Goal: Task Accomplishment & Management: Use online tool/utility

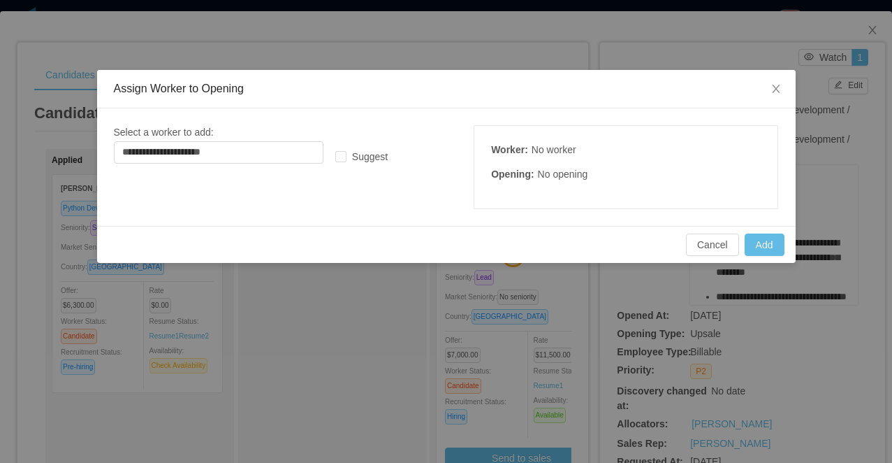
scroll to position [480, 0]
click at [772, 88] on icon "icon: close" at bounding box center [776, 88] width 11 height 11
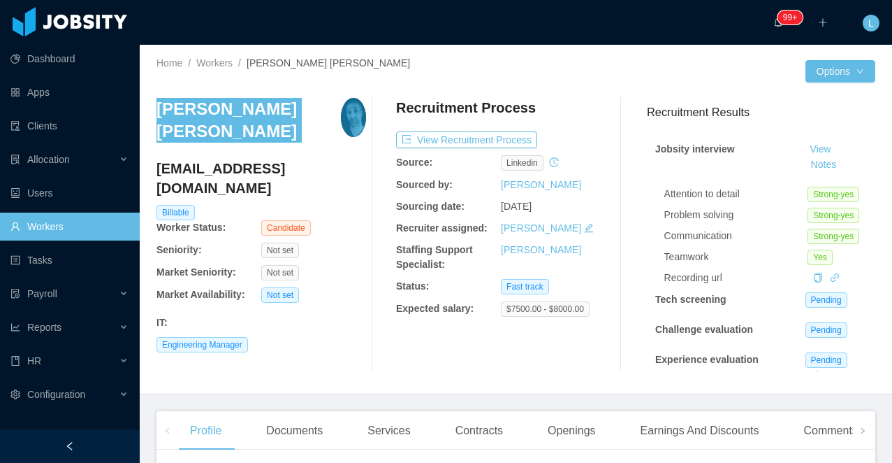
scroll to position [57, 0]
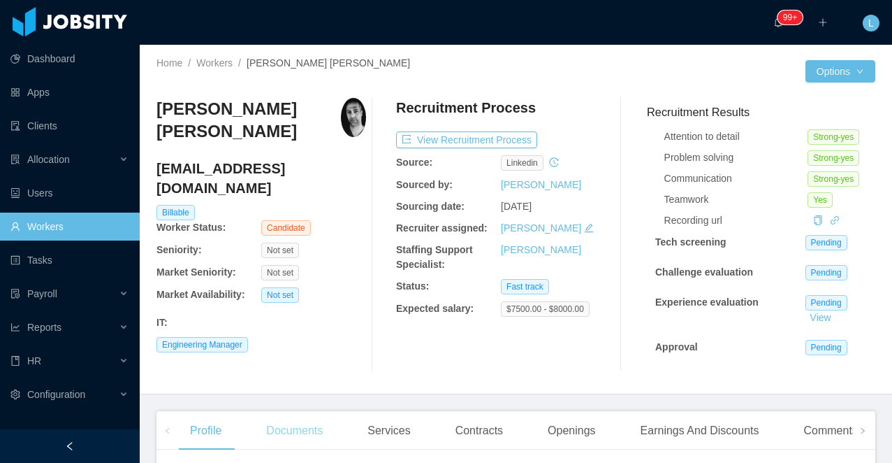
click at [297, 423] on div "Documents" at bounding box center [294, 430] width 79 height 39
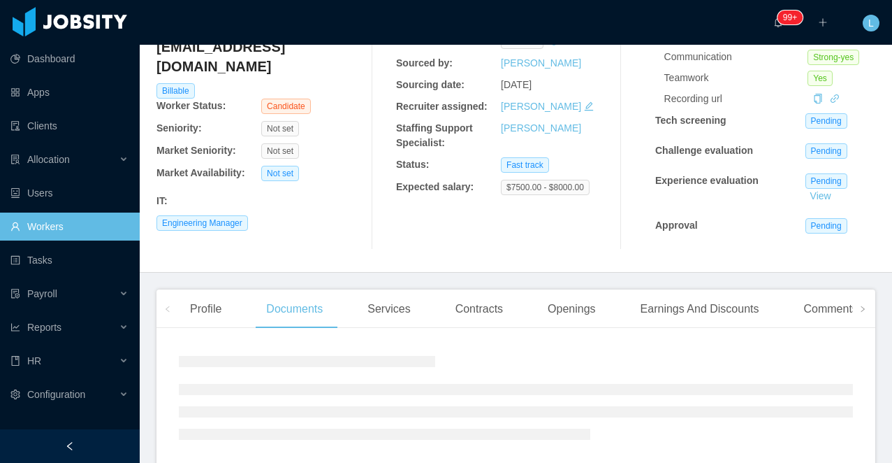
scroll to position [196, 0]
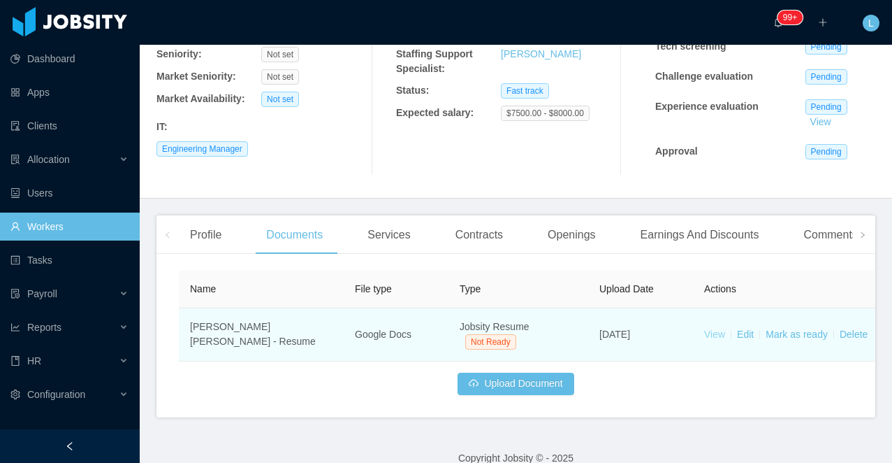
click at [712, 339] on link "View" at bounding box center [714, 333] width 21 height 11
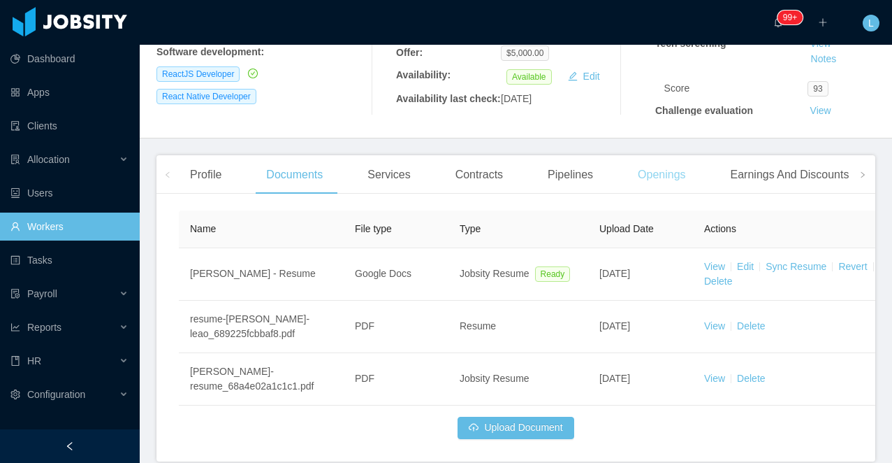
click at [674, 192] on div "Openings" at bounding box center [662, 174] width 71 height 39
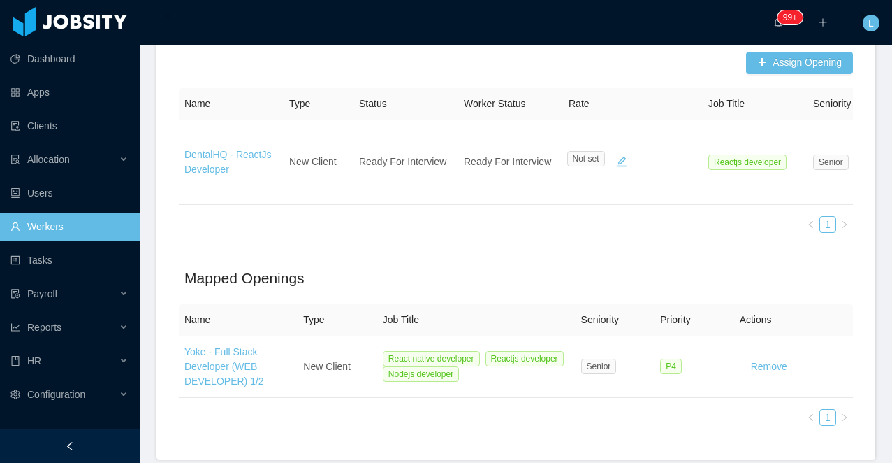
scroll to position [498, 0]
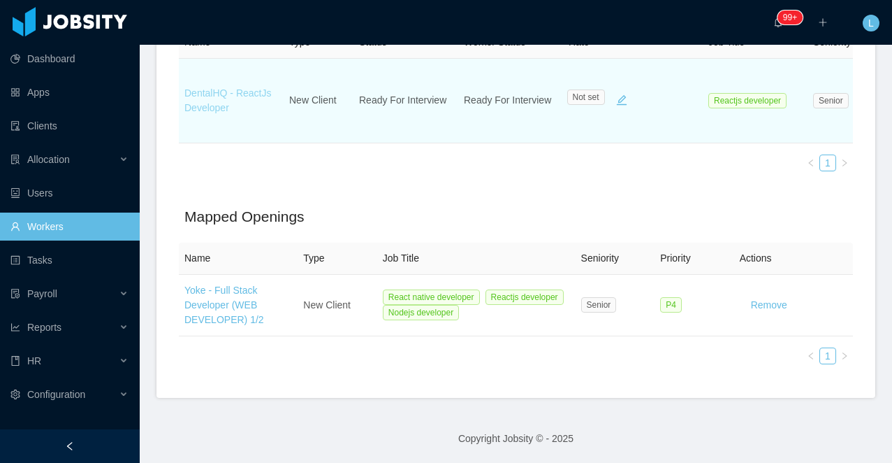
click at [207, 112] on link "DentalHQ - ReactJs Developer" at bounding box center [227, 100] width 87 height 26
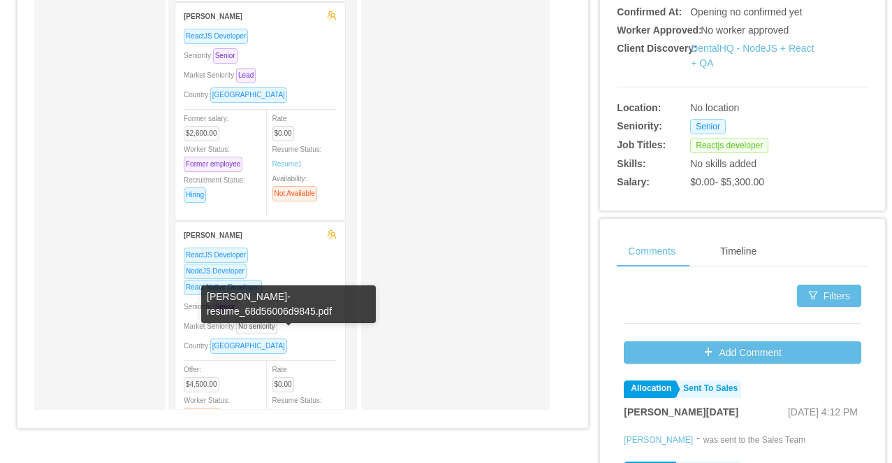
scroll to position [1259, 0]
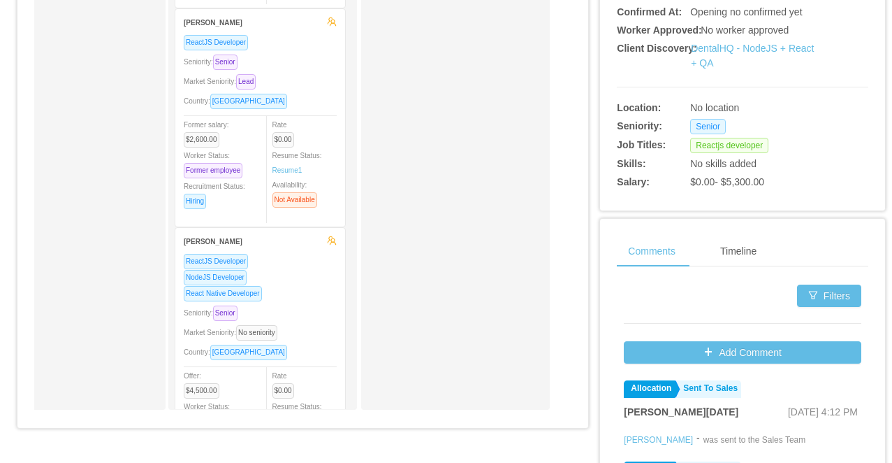
click at [294, 96] on div "Country: Colombia" at bounding box center [260, 101] width 153 height 16
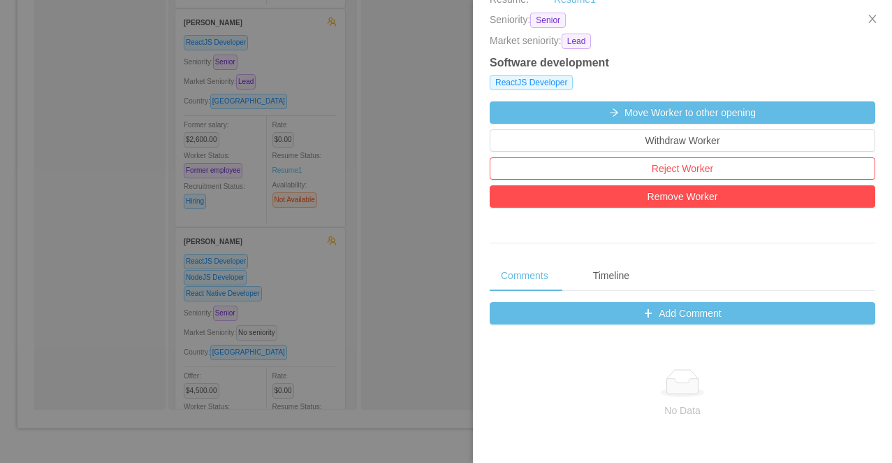
scroll to position [467, 0]
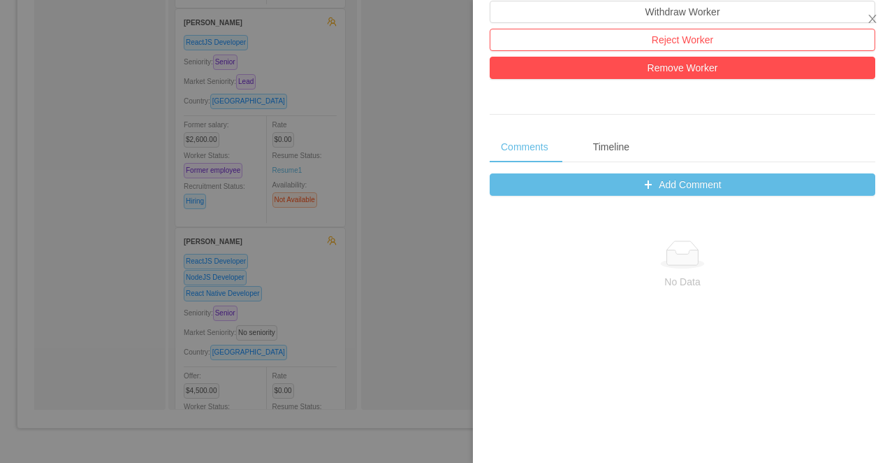
click at [369, 244] on div at bounding box center [446, 231] width 892 height 463
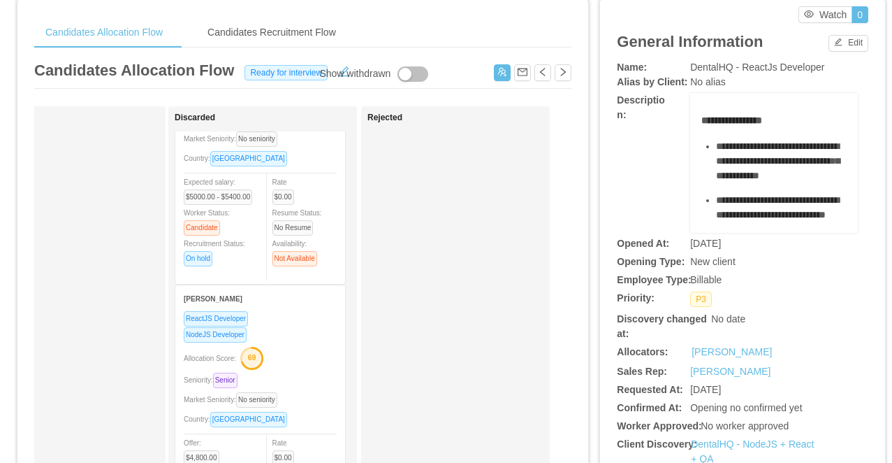
scroll to position [834, 0]
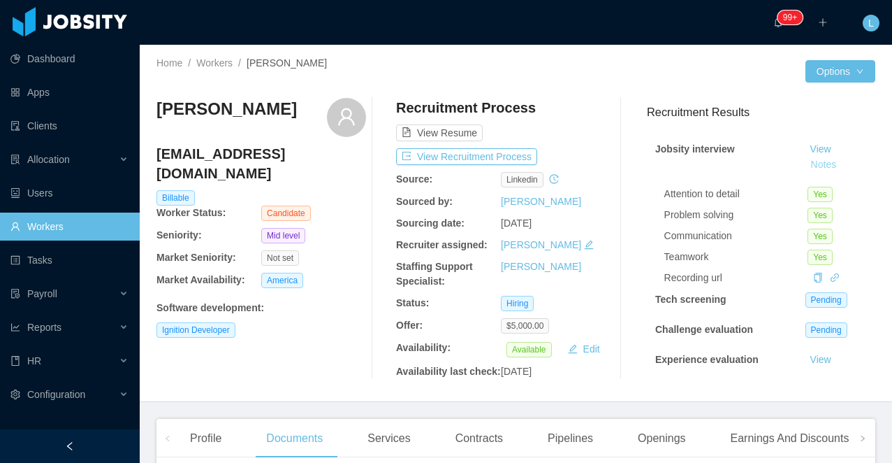
click at [818, 164] on button "Notes" at bounding box center [824, 165] width 37 height 17
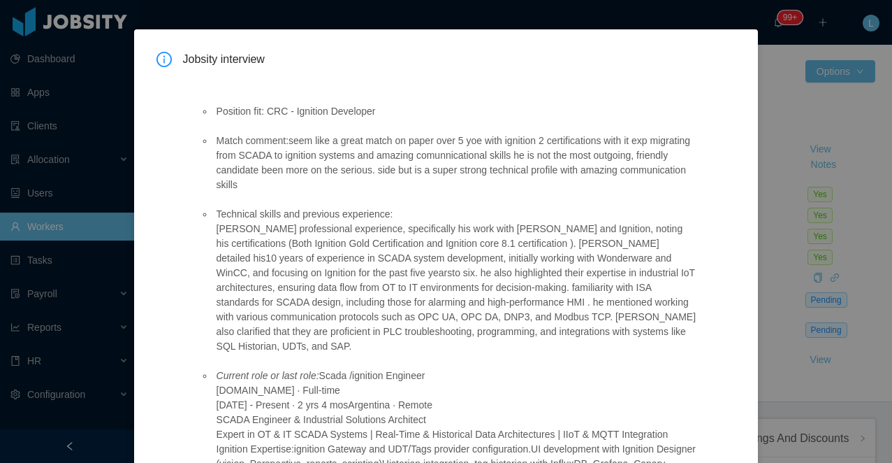
scroll to position [32, 0]
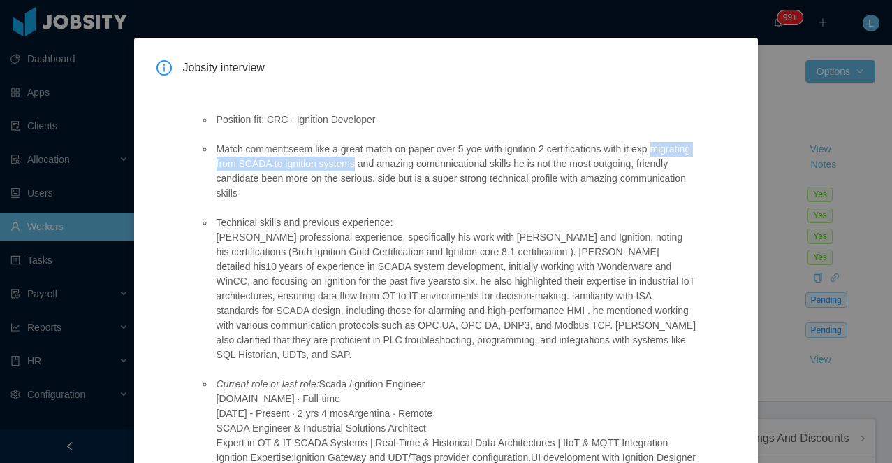
drag, startPoint x: 217, startPoint y: 163, endPoint x: 403, endPoint y: 161, distance: 186.6
click at [403, 161] on li "Match comment:seem like a great match on paper over 5 yoe with ignition 2 certi…" at bounding box center [455, 171] width 483 height 59
copy li "migrating from SCADA to ignition systems"
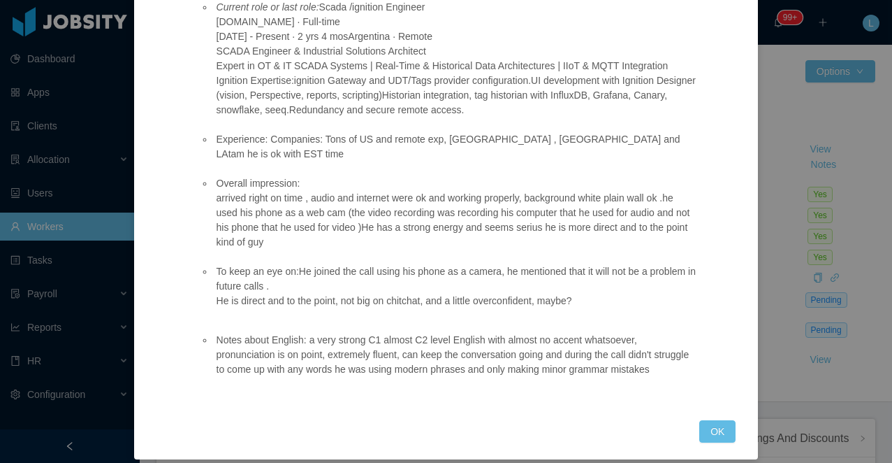
scroll to position [422, 0]
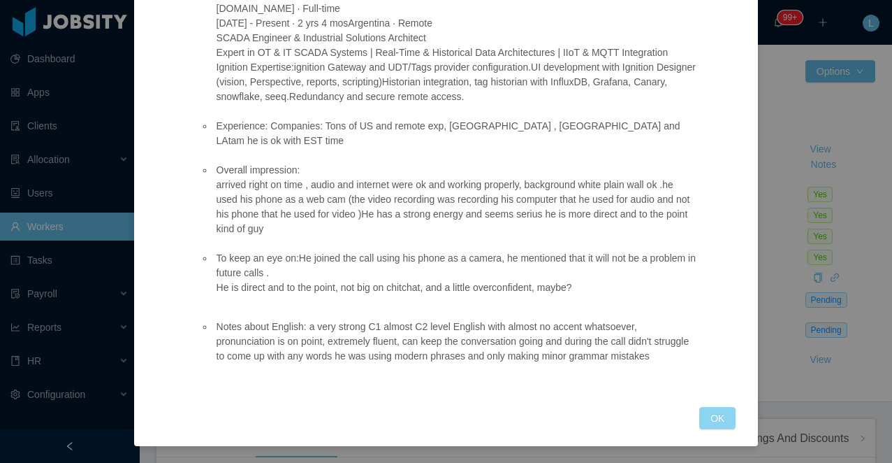
click at [728, 411] on button "OK" at bounding box center [718, 418] width 36 height 22
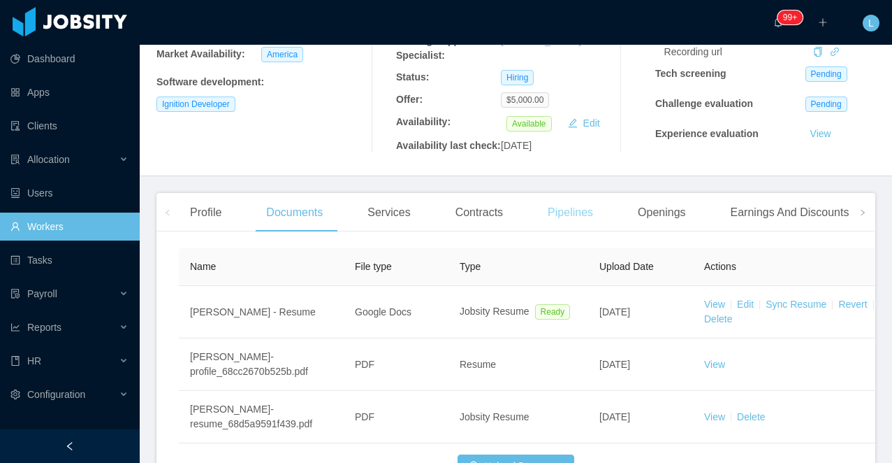
scroll to position [240, 0]
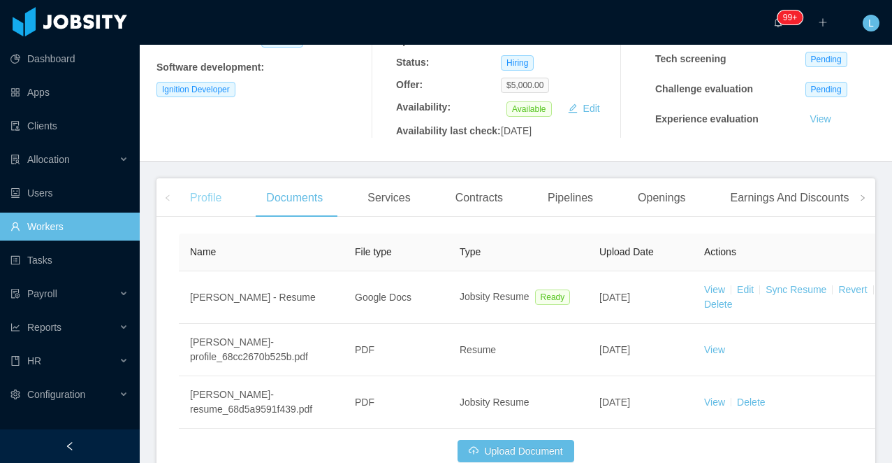
click at [194, 217] on div "Profile" at bounding box center [206, 197] width 54 height 39
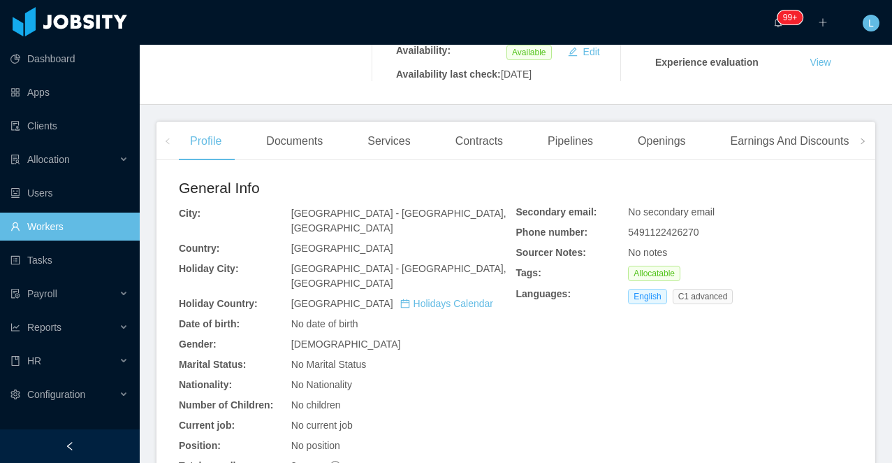
scroll to position [286, 0]
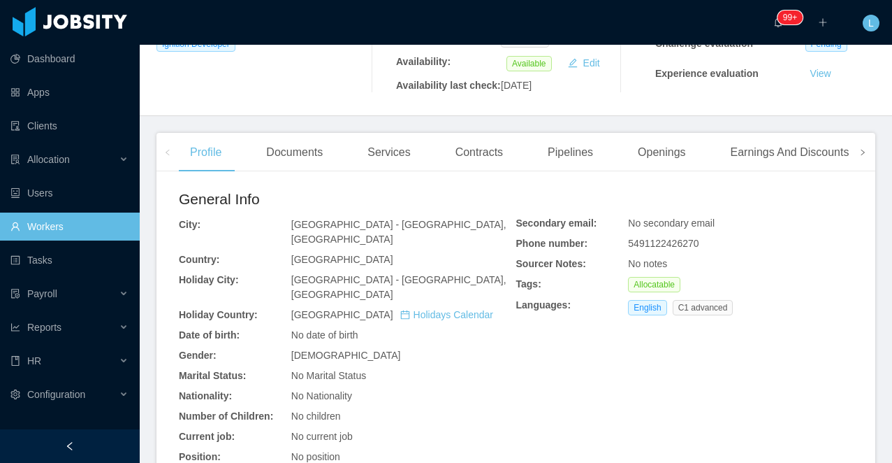
click at [855, 171] on span at bounding box center [863, 152] width 22 height 38
click at [834, 172] on div "Experience" at bounding box center [805, 152] width 78 height 39
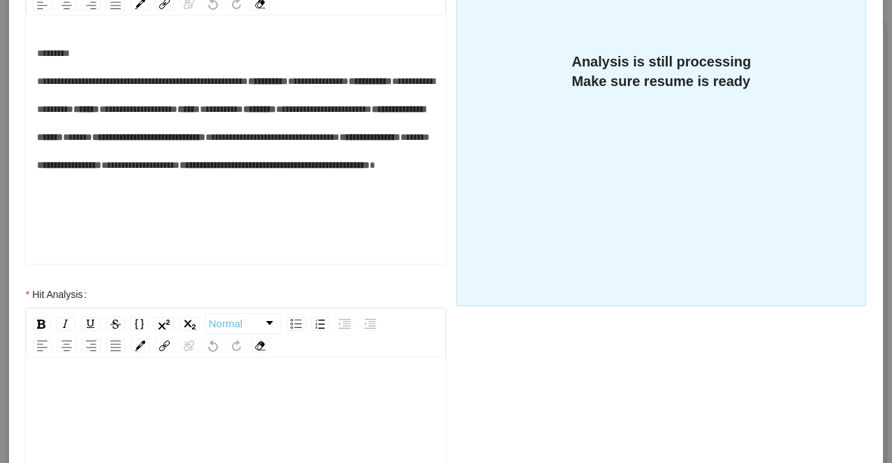
scroll to position [414, 0]
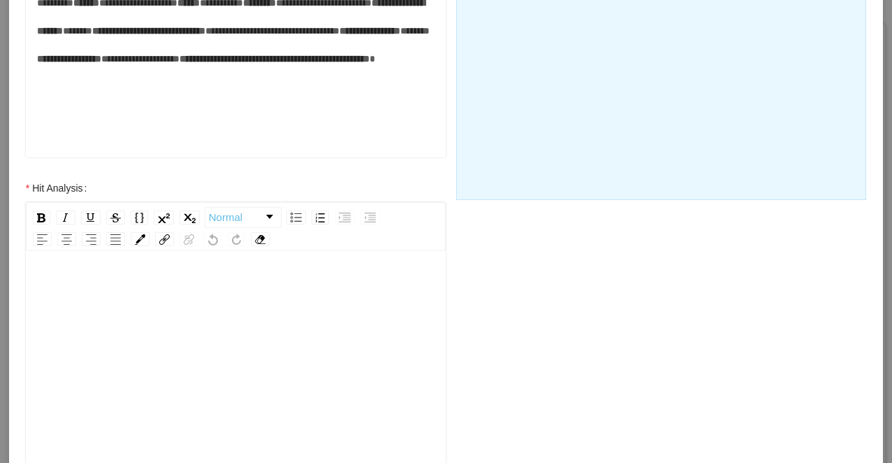
click at [245, 340] on div "rdw-editor" at bounding box center [236, 397] width 399 height 245
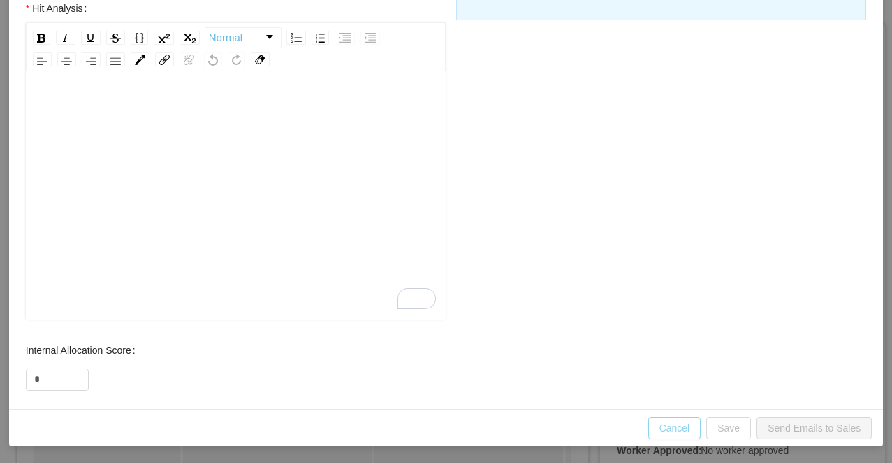
click at [658, 423] on button "Cancel" at bounding box center [674, 427] width 53 height 22
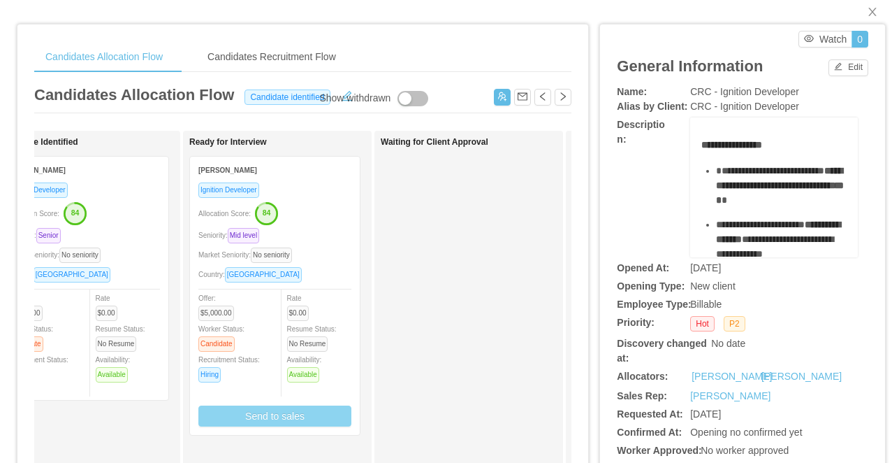
click at [294, 411] on button "Send to sales" at bounding box center [274, 415] width 153 height 21
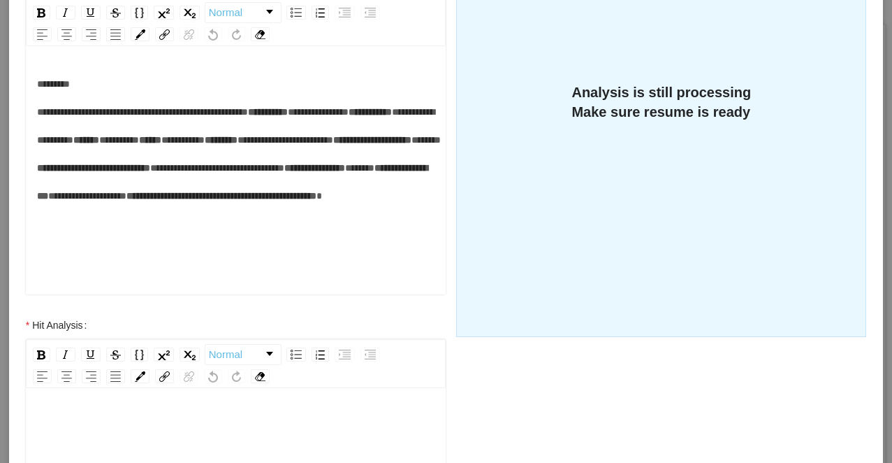
scroll to position [425, 0]
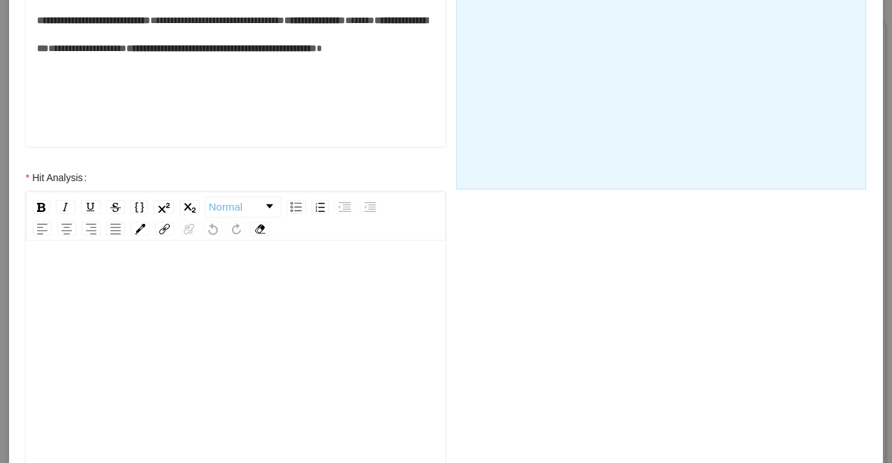
click at [228, 311] on div "rdw-editor" at bounding box center [236, 386] width 399 height 245
click at [50, 279] on span "*********" at bounding box center [55, 278] width 36 height 10
click at [94, 278] on div "**********" at bounding box center [236, 278] width 399 height 28
drag, startPoint x: 124, startPoint y: 282, endPoint x: 85, endPoint y: 282, distance: 39.8
click at [85, 282] on div "**********" at bounding box center [236, 278] width 399 height 28
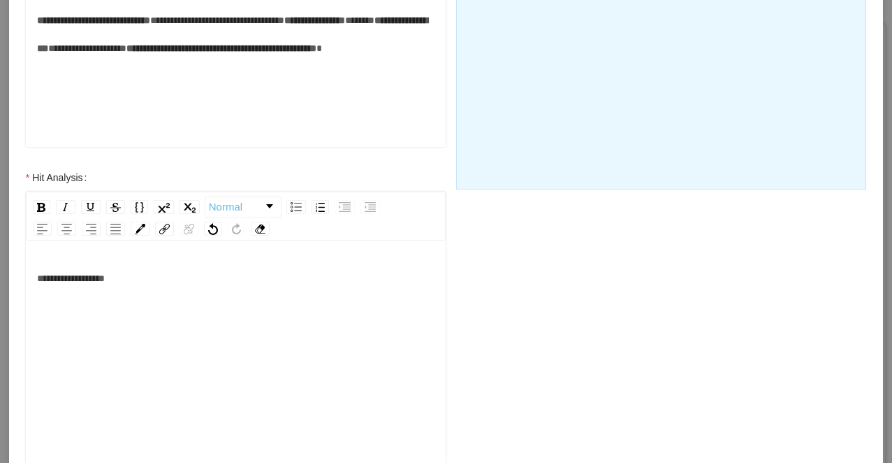
click at [212, 266] on div "**********" at bounding box center [236, 278] width 399 height 28
drag, startPoint x: 167, startPoint y: 273, endPoint x: 82, endPoint y: 275, distance: 85.3
click at [82, 275] on div "**********" at bounding box center [236, 278] width 399 height 28
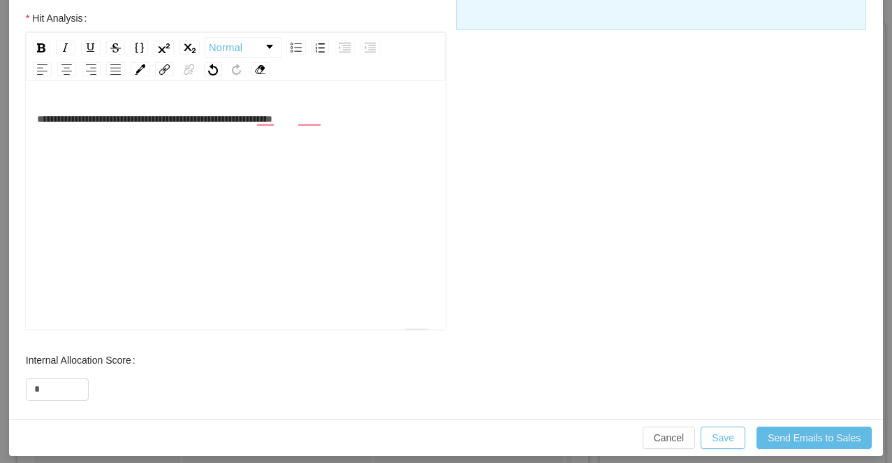
scroll to position [594, 0]
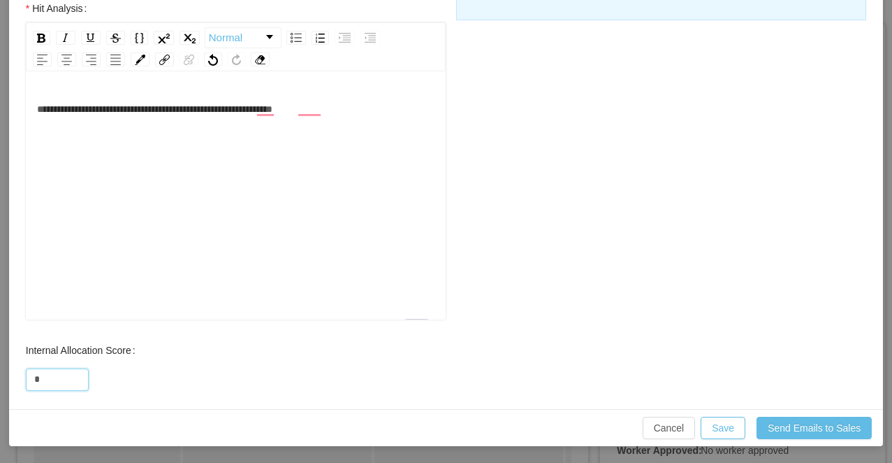
drag, startPoint x: 49, startPoint y: 376, endPoint x: 6, endPoint y: 376, distance: 43.3
type input "**"
click at [732, 428] on button "Save" at bounding box center [723, 427] width 45 height 22
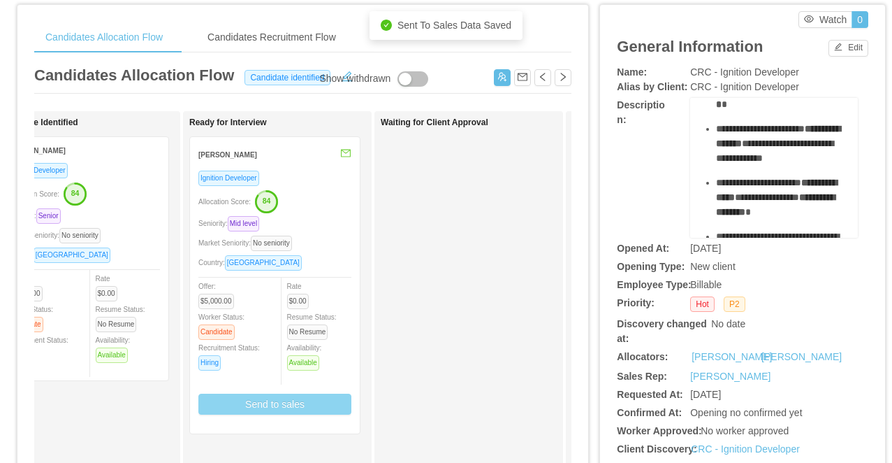
scroll to position [83, 0]
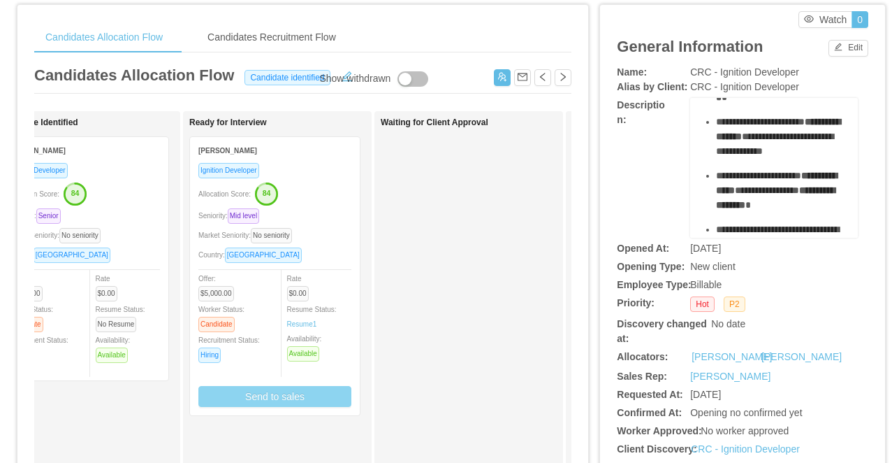
click at [282, 400] on button "Send to sales" at bounding box center [274, 396] width 153 height 21
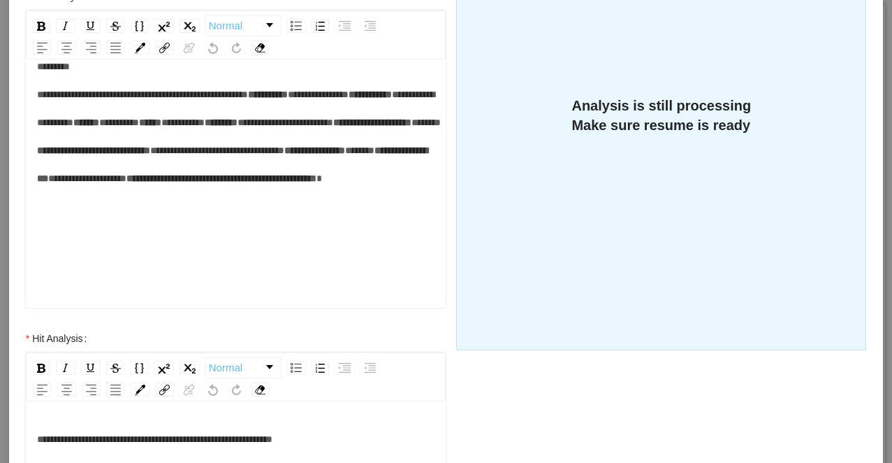
scroll to position [311, 0]
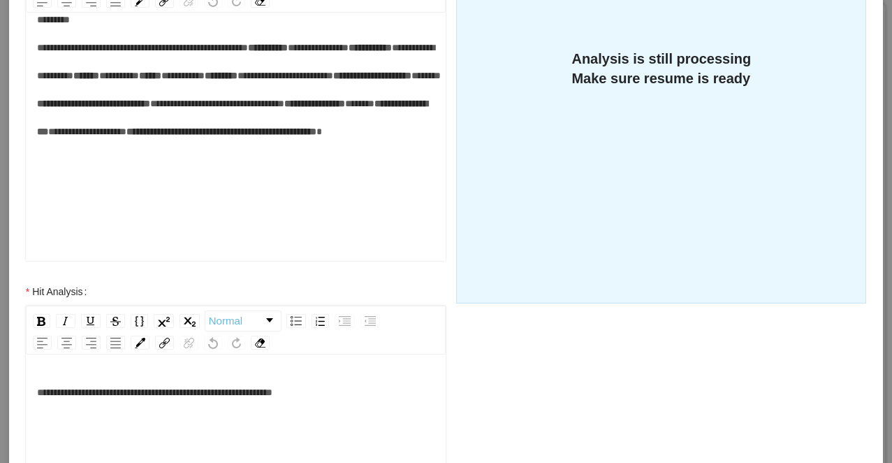
click at [340, 391] on div "**********" at bounding box center [236, 392] width 399 height 28
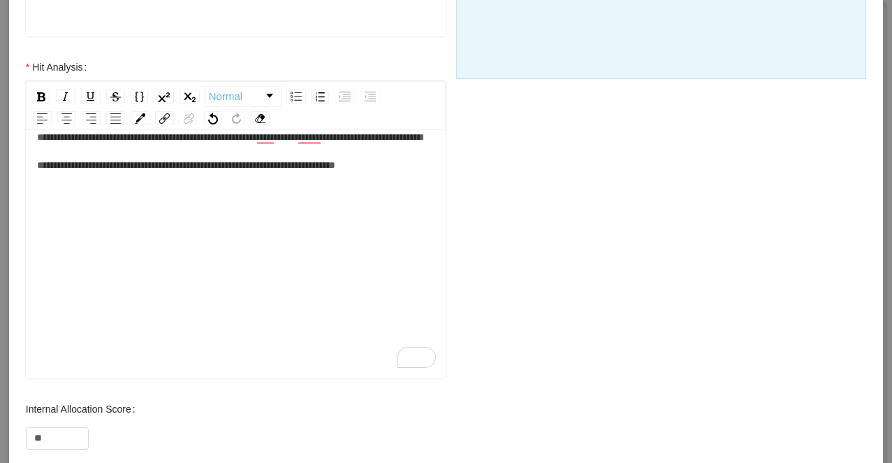
scroll to position [594, 0]
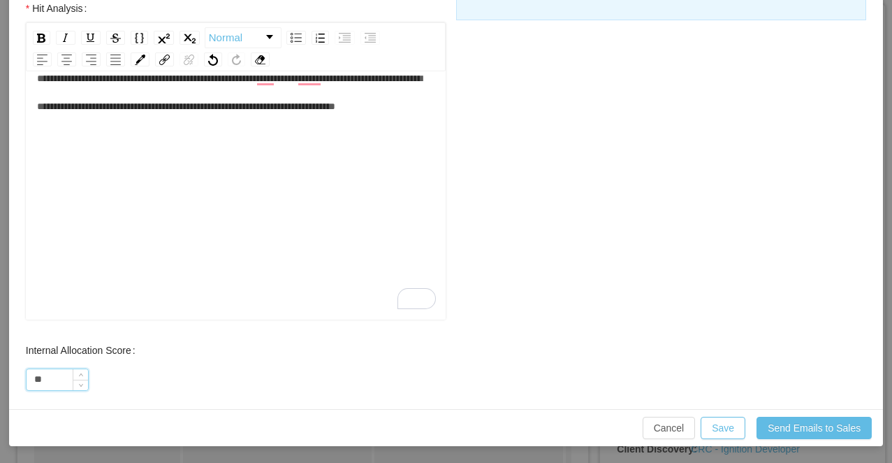
click at [58, 378] on input "**" at bounding box center [57, 379] width 61 height 21
type input "**"
click at [722, 425] on button "Save" at bounding box center [723, 427] width 45 height 22
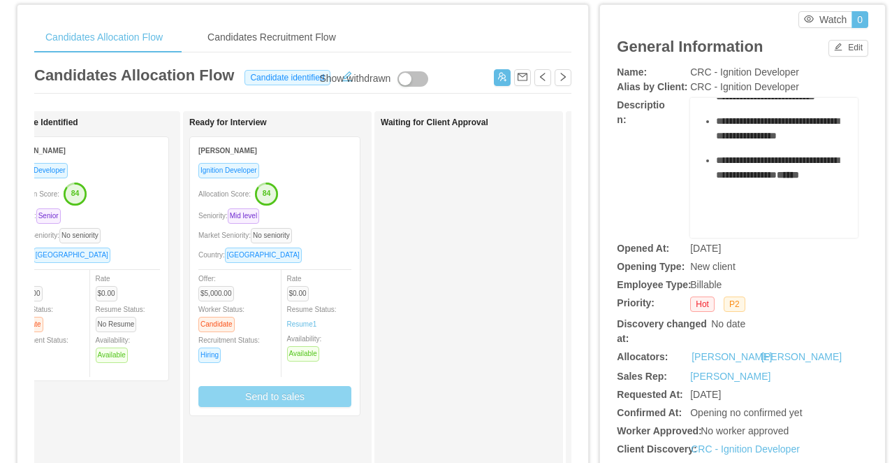
scroll to position [0, 0]
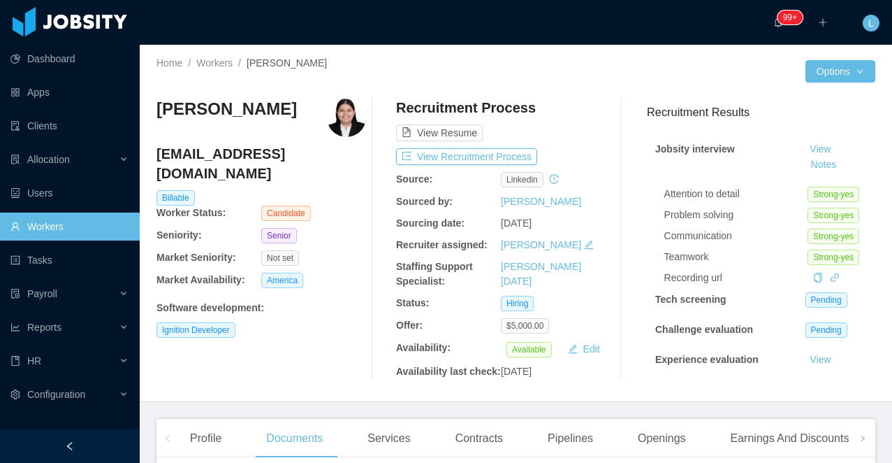
scroll to position [307, 0]
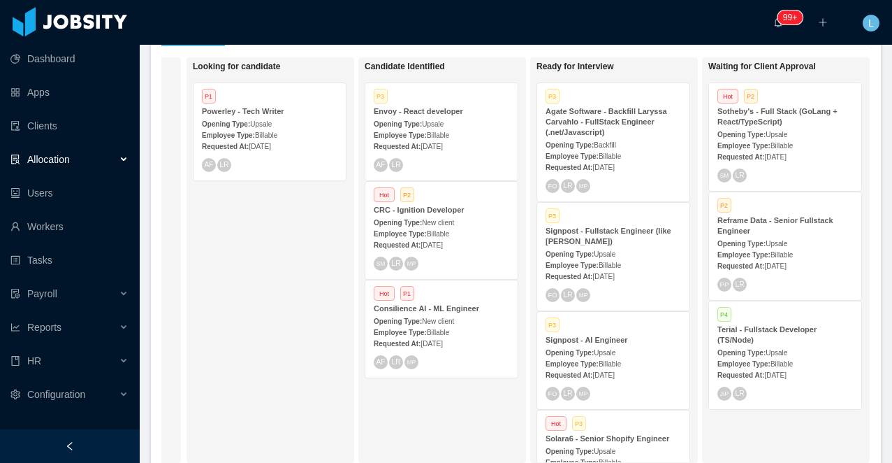
scroll to position [300, 0]
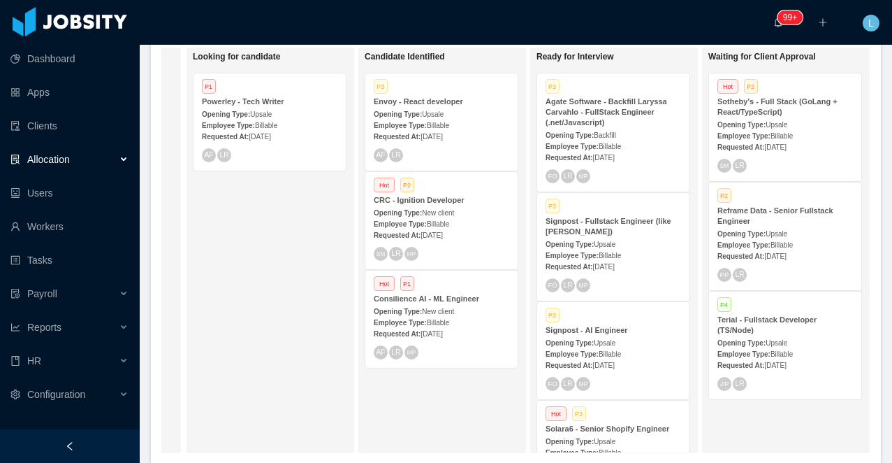
click at [419, 98] on strong "Envoy - React developer" at bounding box center [418, 101] width 89 height 8
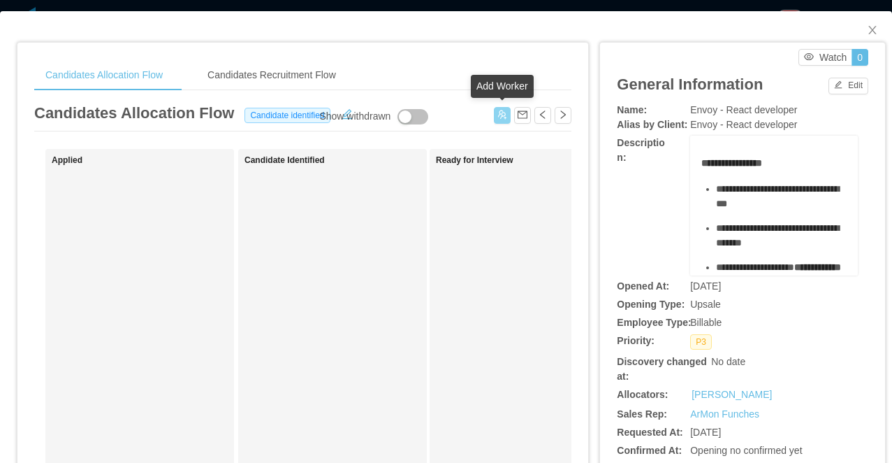
click at [497, 117] on button "button" at bounding box center [502, 115] width 17 height 17
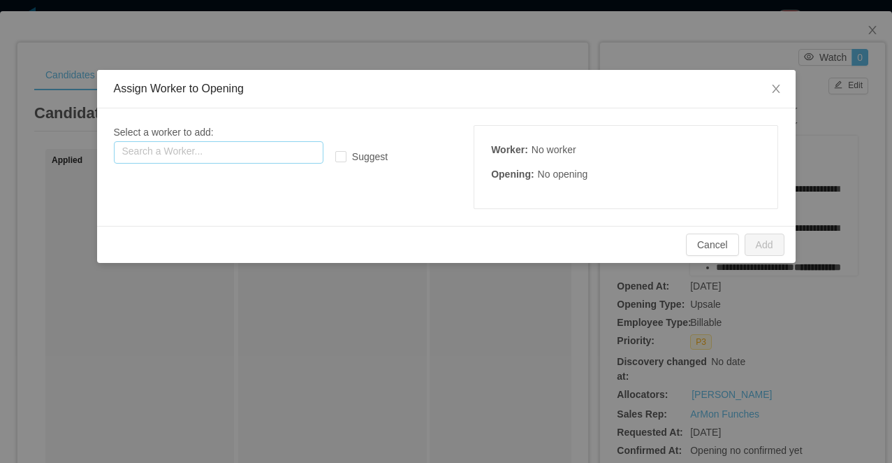
click at [256, 150] on input "text" at bounding box center [219, 152] width 210 height 22
paste input "**********"
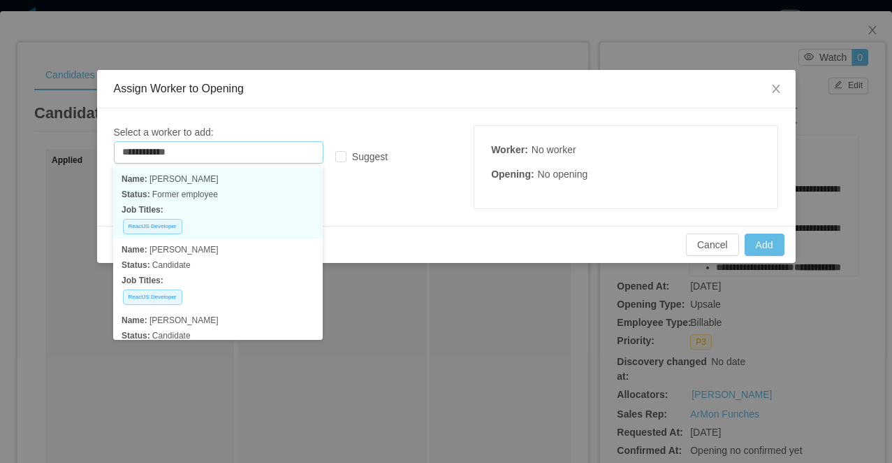
click at [200, 186] on p "Name: [PERSON_NAME]" at bounding box center [218, 178] width 193 height 15
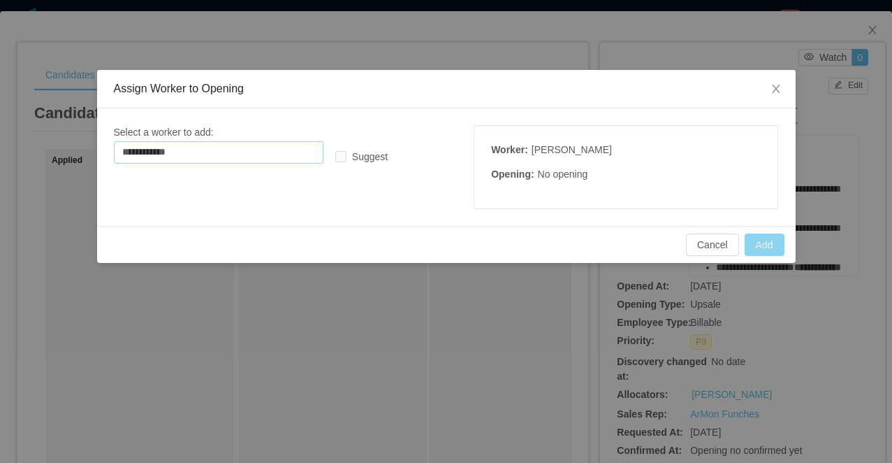
type input "**********"
click at [774, 244] on button "Add" at bounding box center [765, 244] width 40 height 22
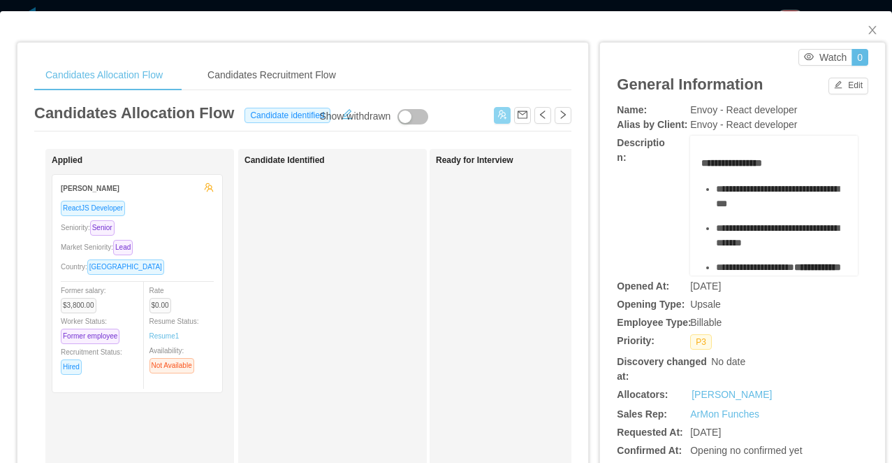
click at [500, 108] on button "button" at bounding box center [502, 115] width 17 height 17
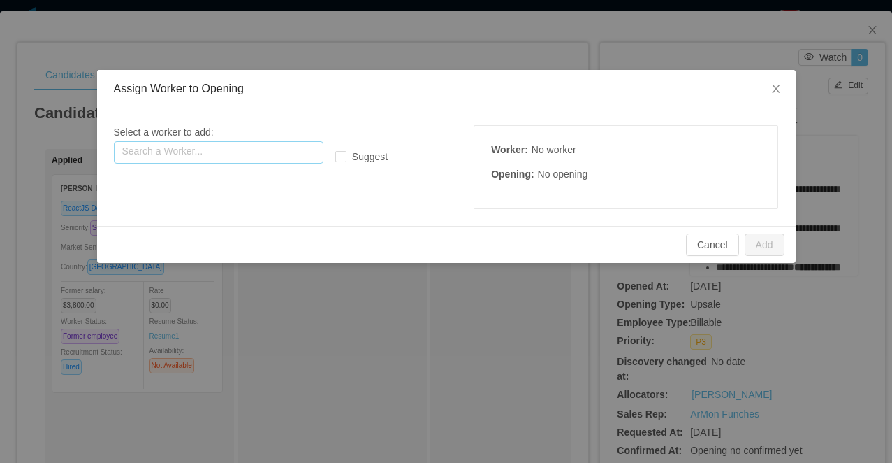
click at [247, 152] on input "text" at bounding box center [219, 152] width 210 height 22
paste input "**********"
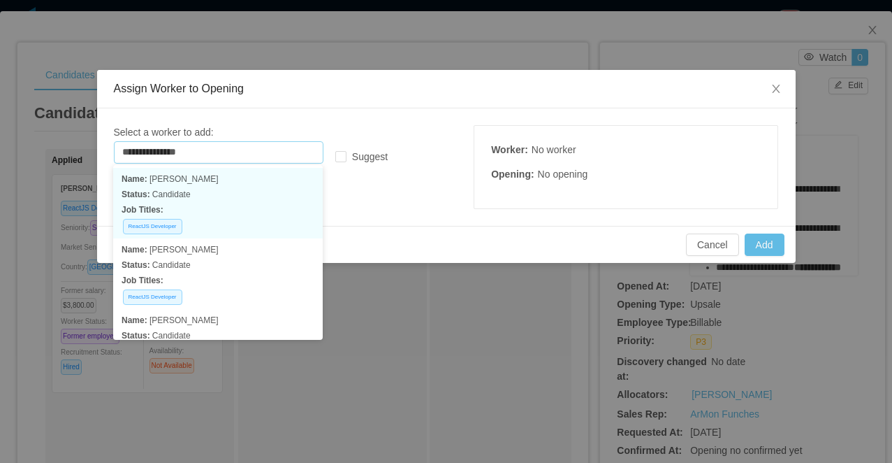
click at [213, 181] on p "Name: [PERSON_NAME]" at bounding box center [218, 178] width 193 height 15
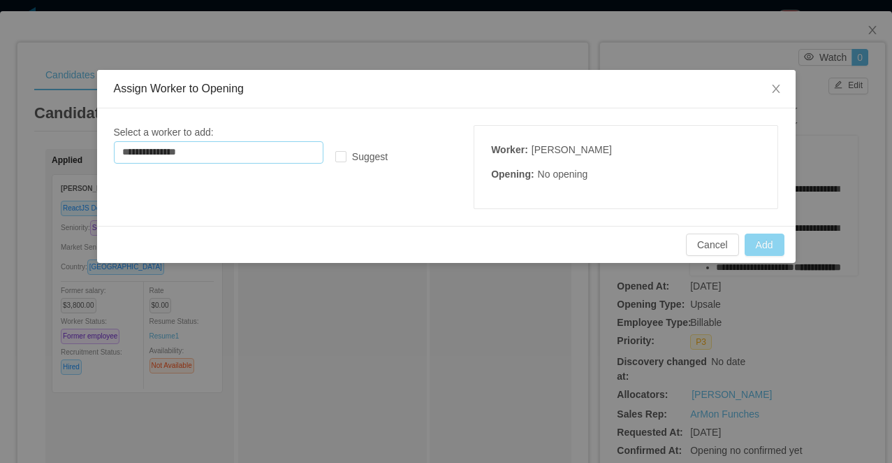
type input "**********"
click at [763, 244] on button "Add" at bounding box center [765, 244] width 40 height 22
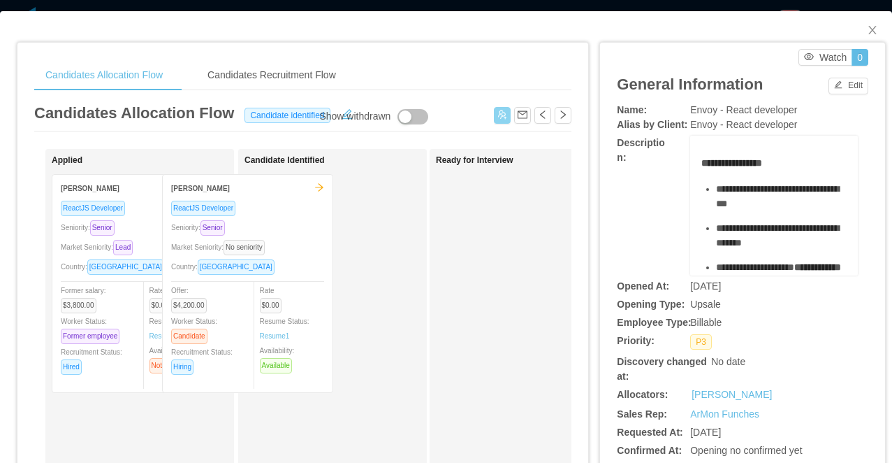
drag, startPoint x: 179, startPoint y: 230, endPoint x: 295, endPoint y: 229, distance: 116.0
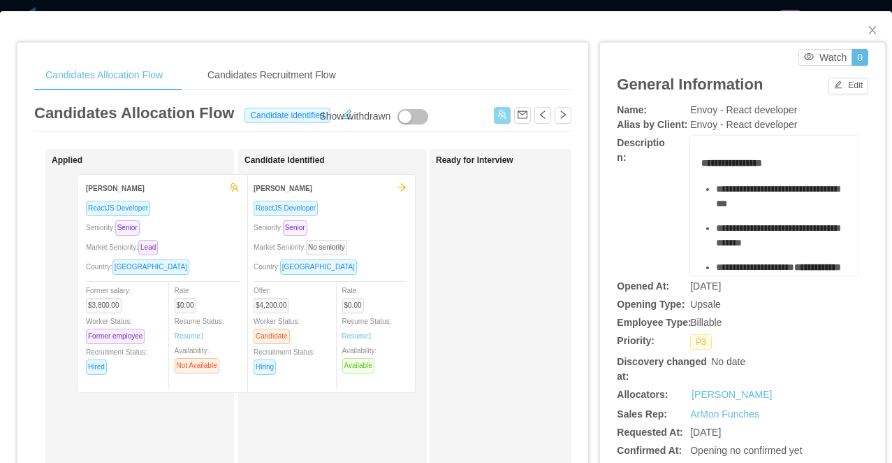
drag, startPoint x: 208, startPoint y: 243, endPoint x: 346, endPoint y: 244, distance: 138.4
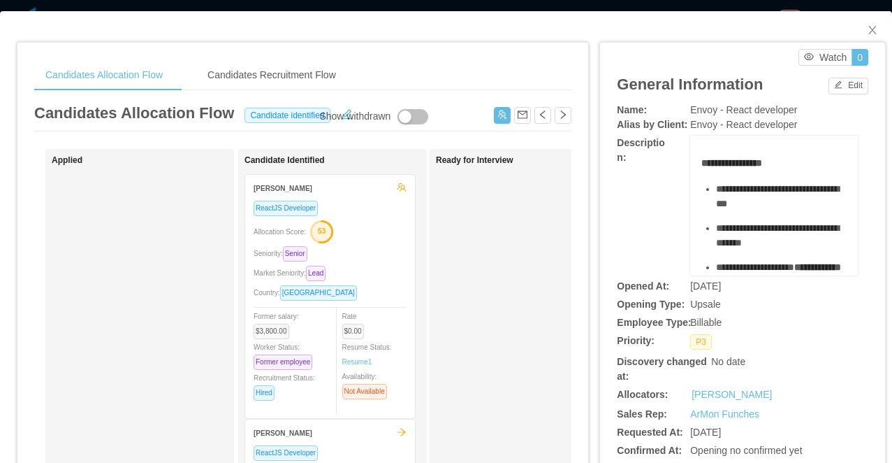
click at [377, 8] on div "**********" at bounding box center [446, 231] width 892 height 463
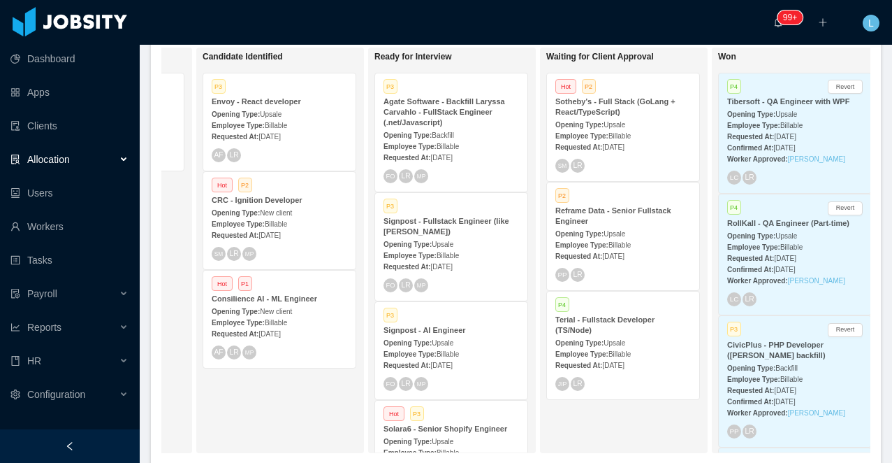
scroll to position [0, 311]
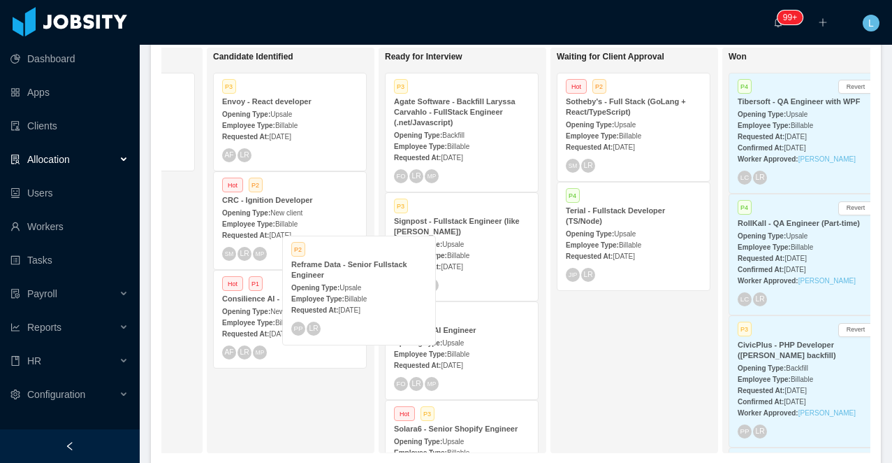
drag, startPoint x: 603, startPoint y: 222, endPoint x: 280, endPoint y: 277, distance: 327.5
click at [280, 277] on div "On Hold Looking for candidate P1 Powerley - Tech Writer Opening Type: Upsale Em…" at bounding box center [515, 256] width 709 height 416
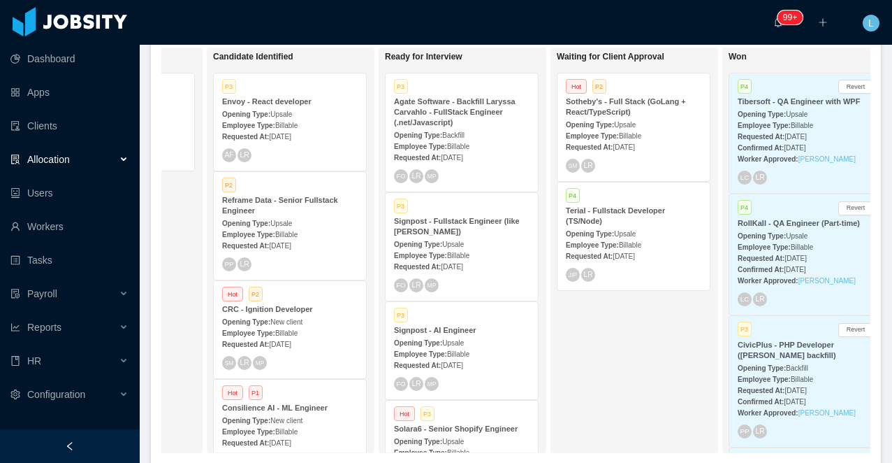
click at [300, 207] on div "Reframe Data - Senior Fullstack Engineer" at bounding box center [290, 205] width 136 height 21
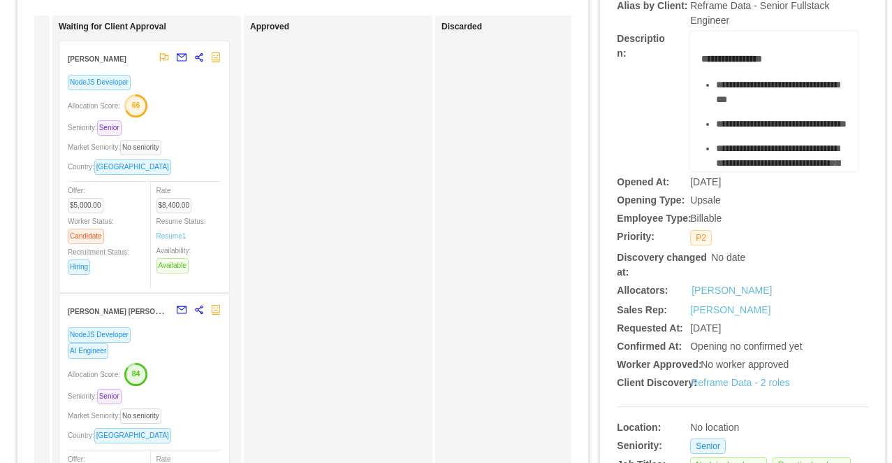
scroll to position [0, 570]
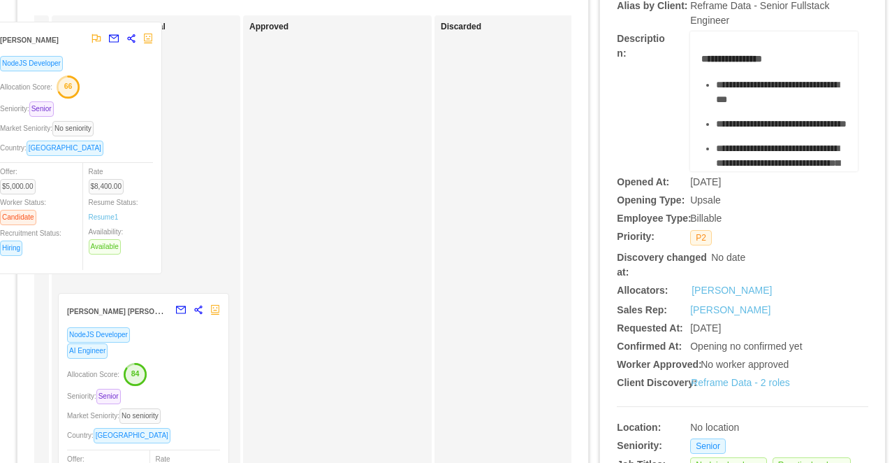
drag, startPoint x: 193, startPoint y: 117, endPoint x: 169, endPoint y: 108, distance: 25.4
click at [169, 108] on div "Waiting for Client Approval [PERSON_NAME] NodeJS Developer Allocation Score: 66…" at bounding box center [156, 365] width 196 height 686
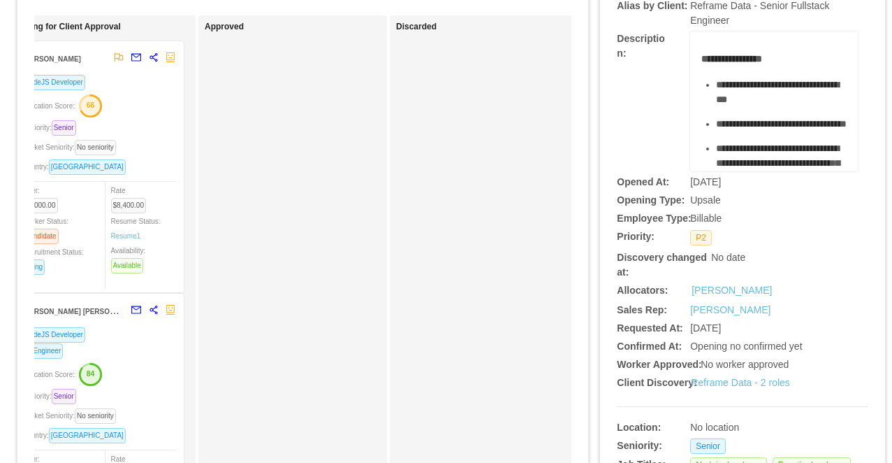
scroll to position [0, 674]
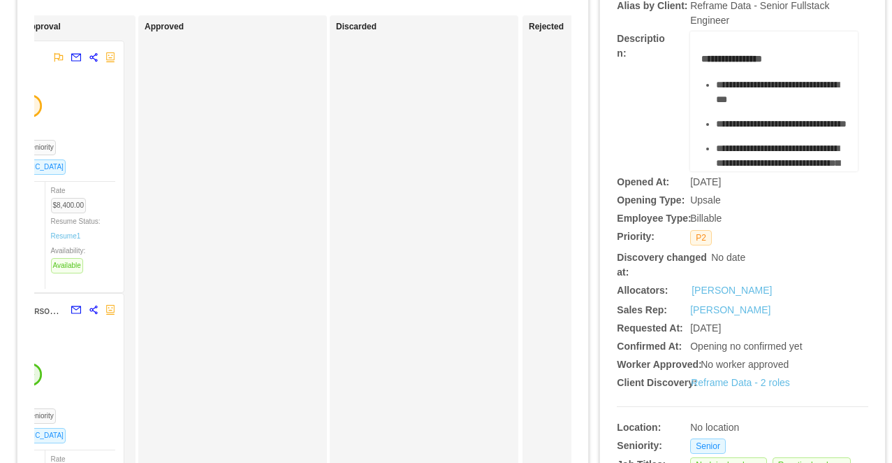
click at [100, 119] on div "NodeJS Developer Allocation Score: 66 Seniority: Senior Market Seniority: No se…" at bounding box center [38, 179] width 153 height 210
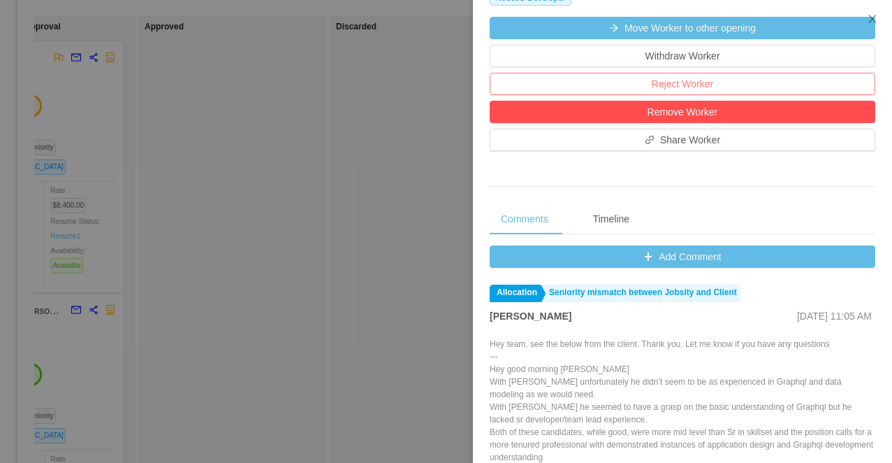
scroll to position [457, 0]
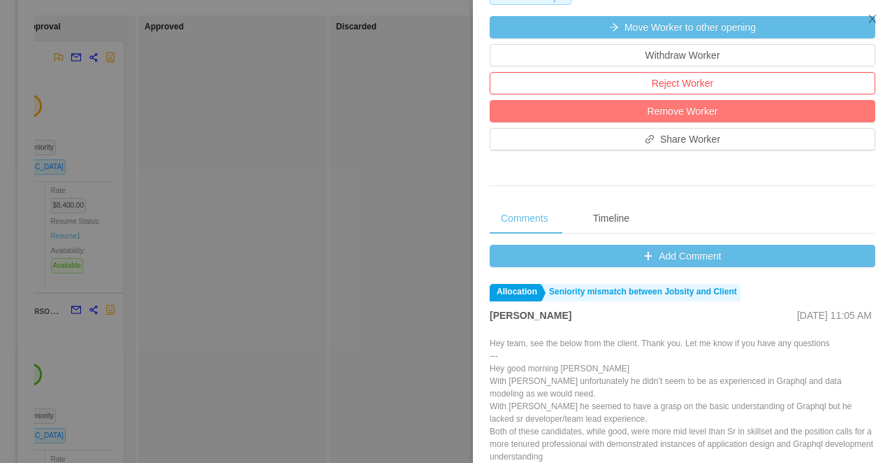
click at [702, 110] on button "Remove Worker" at bounding box center [683, 111] width 386 height 22
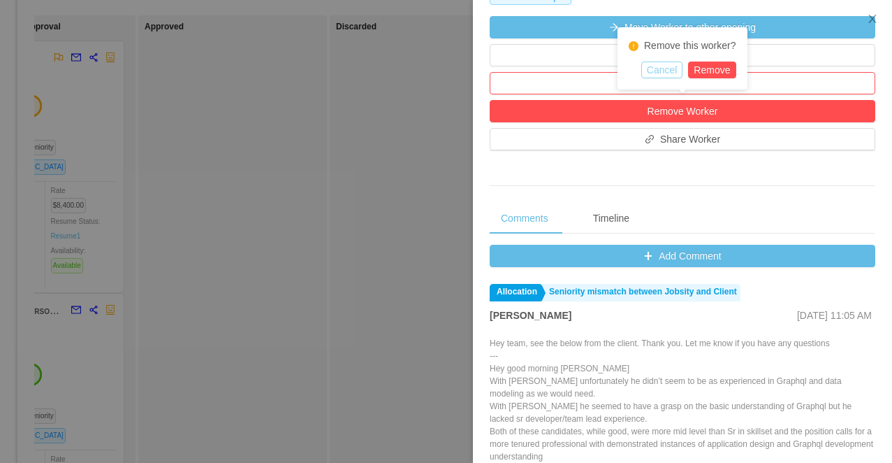
click at [665, 74] on button "Cancel" at bounding box center [663, 69] width 42 height 17
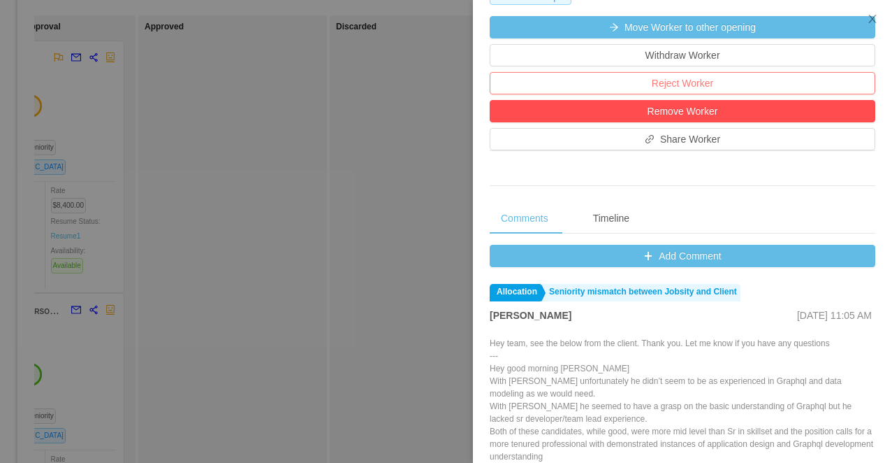
click at [681, 83] on button "Reject Worker" at bounding box center [683, 83] width 386 height 22
click at [708, 141] on button "Reject" at bounding box center [711, 146] width 39 height 17
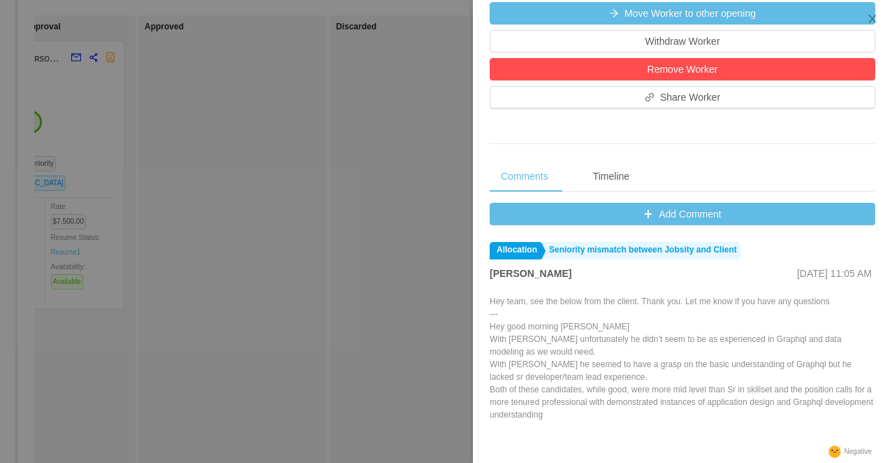
scroll to position [443, 0]
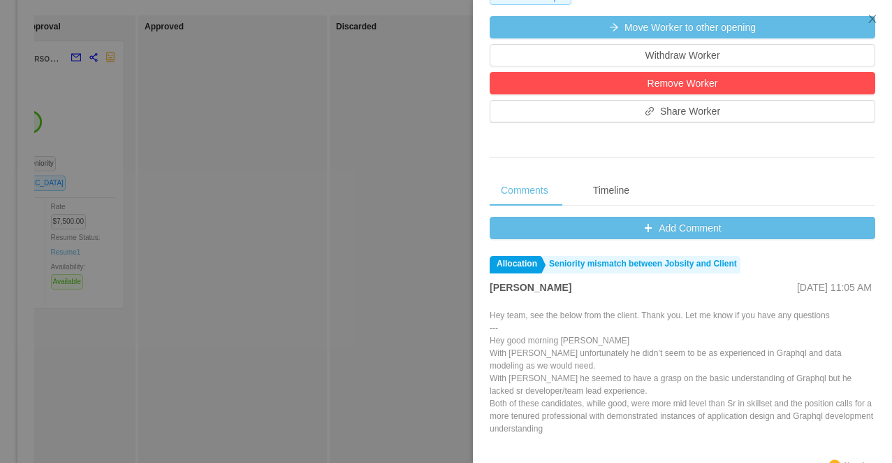
click at [324, 275] on div at bounding box center [446, 231] width 892 height 463
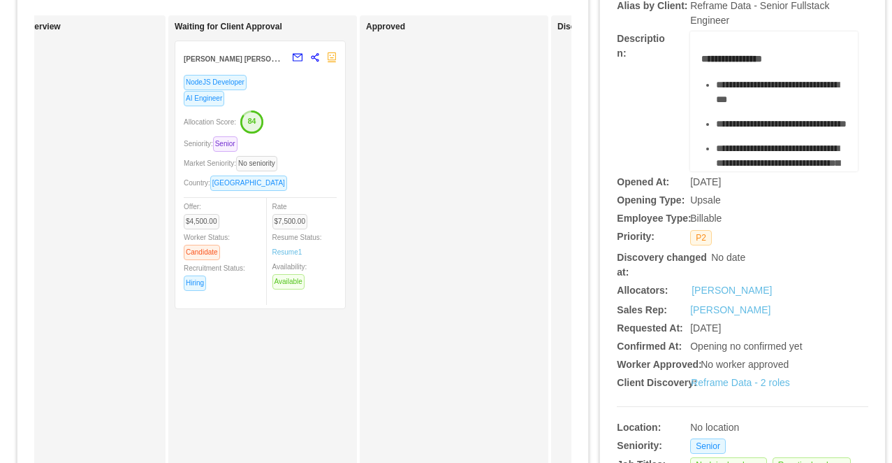
scroll to position [0, 413]
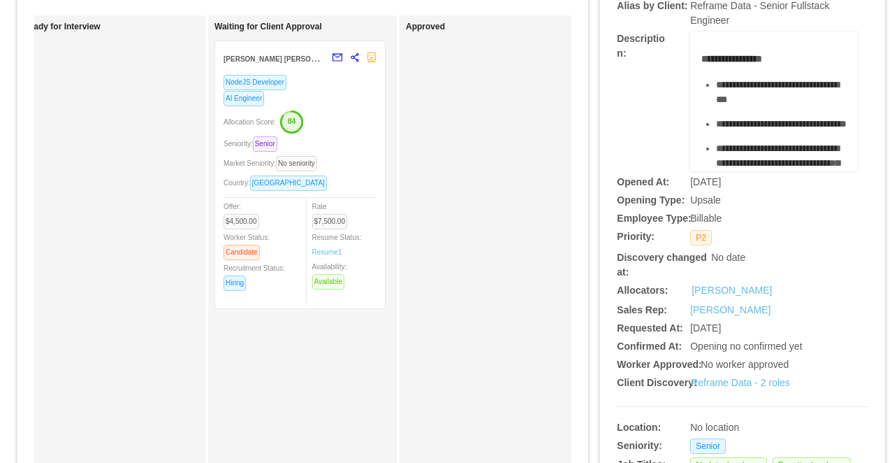
click at [359, 79] on div "NodeJS Developer" at bounding box center [300, 82] width 153 height 16
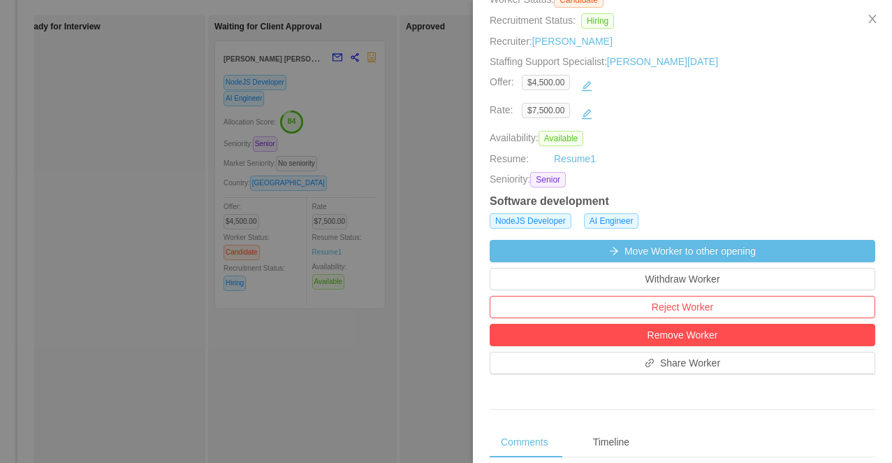
scroll to position [302, 0]
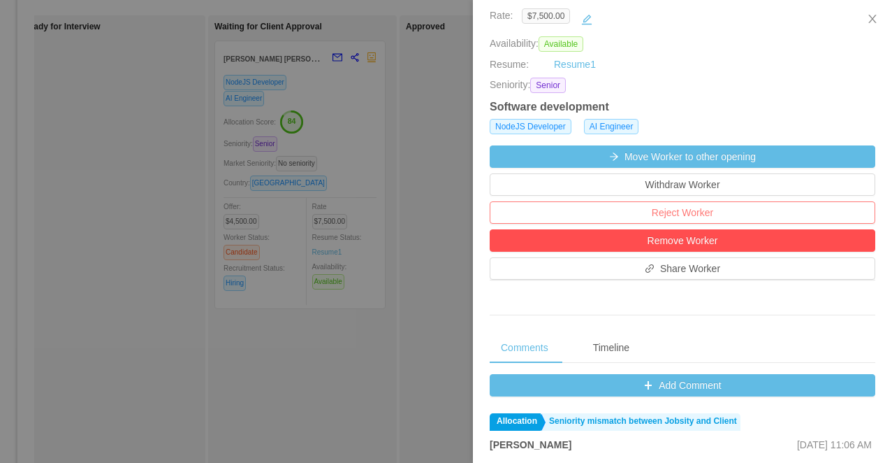
click at [668, 211] on button "Reject Worker" at bounding box center [683, 212] width 386 height 22
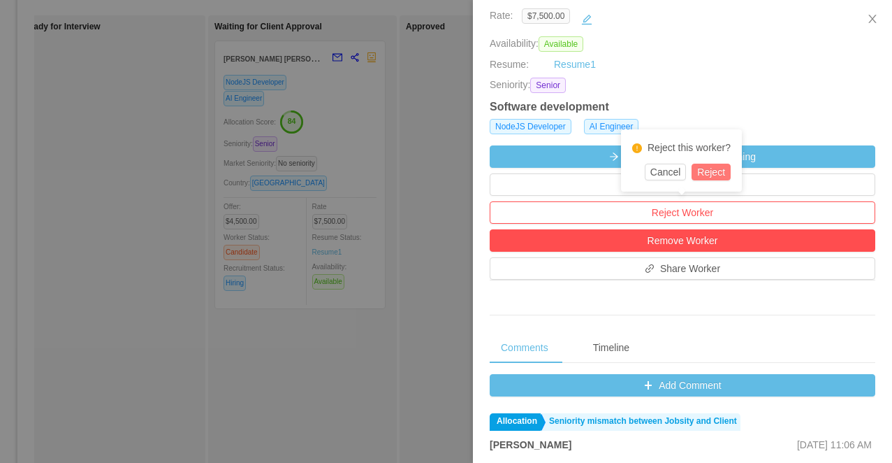
click at [725, 170] on button "Reject" at bounding box center [711, 172] width 39 height 17
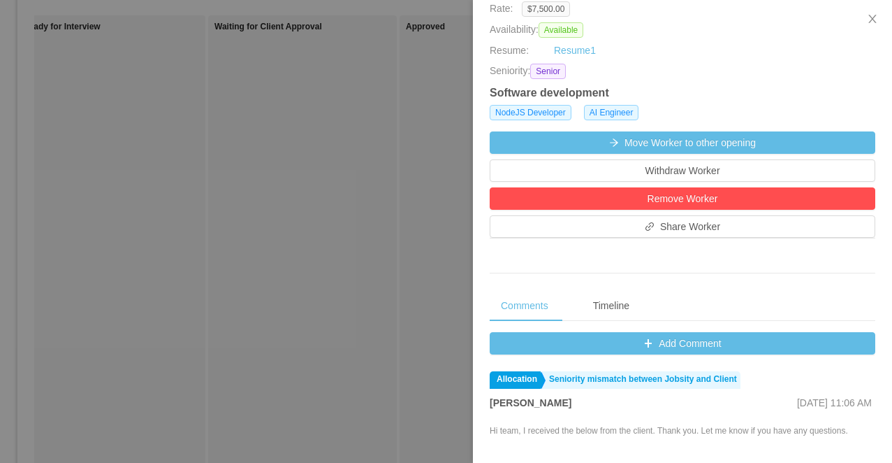
click at [354, 221] on div at bounding box center [446, 231] width 892 height 463
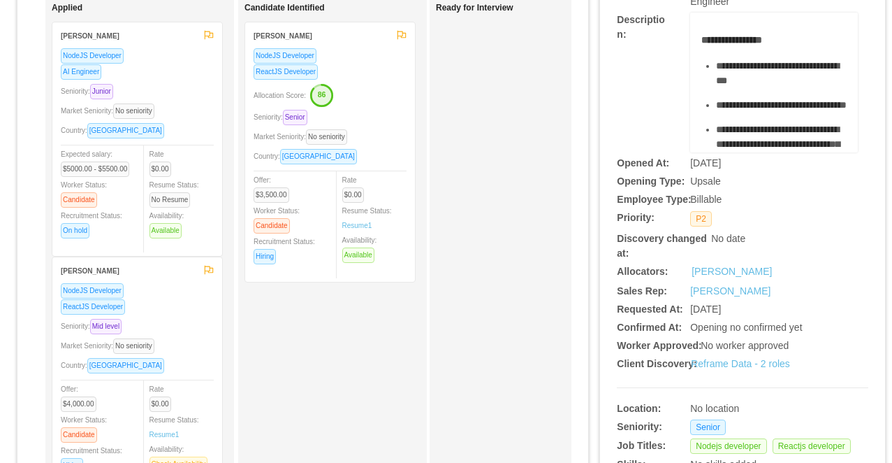
scroll to position [0, 0]
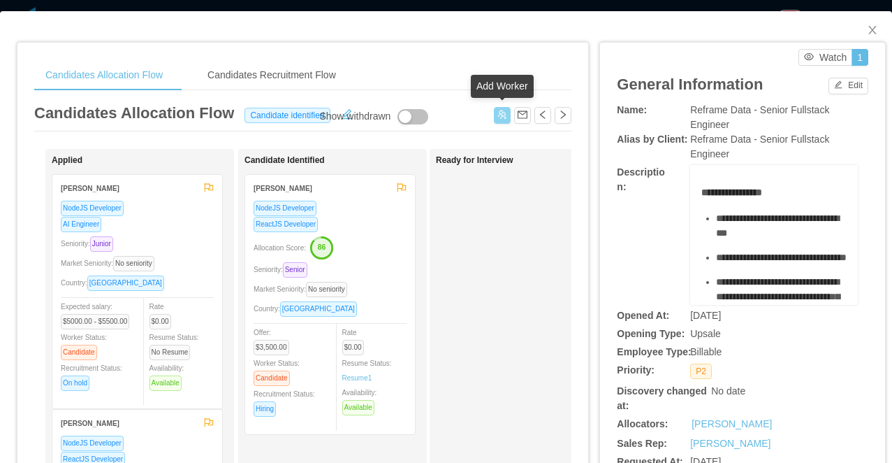
click at [505, 118] on button "button" at bounding box center [502, 115] width 17 height 17
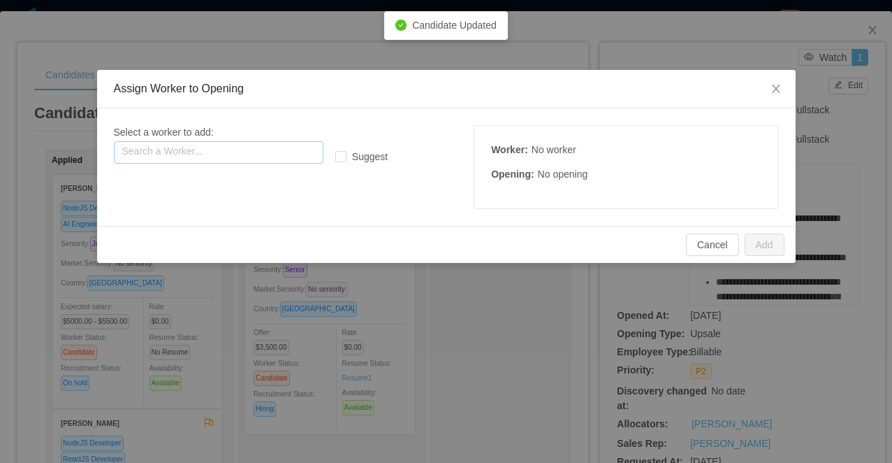
click at [270, 147] on input "text" at bounding box center [219, 152] width 210 height 22
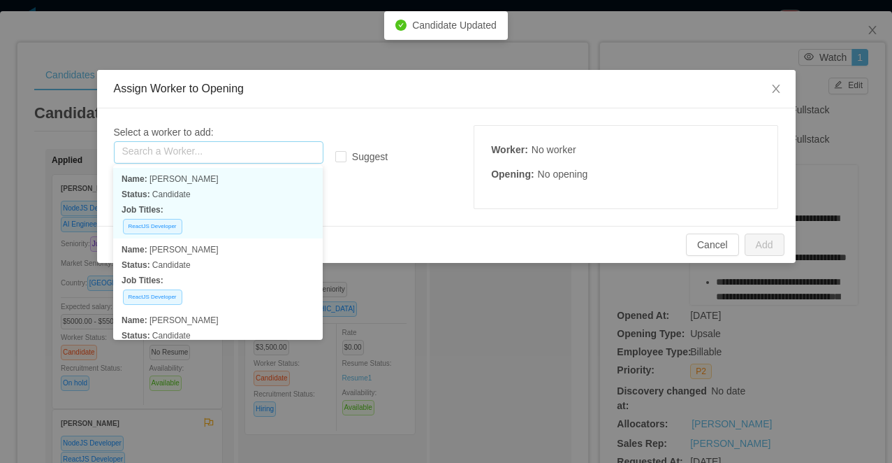
paste input "**********"
type input "**********"
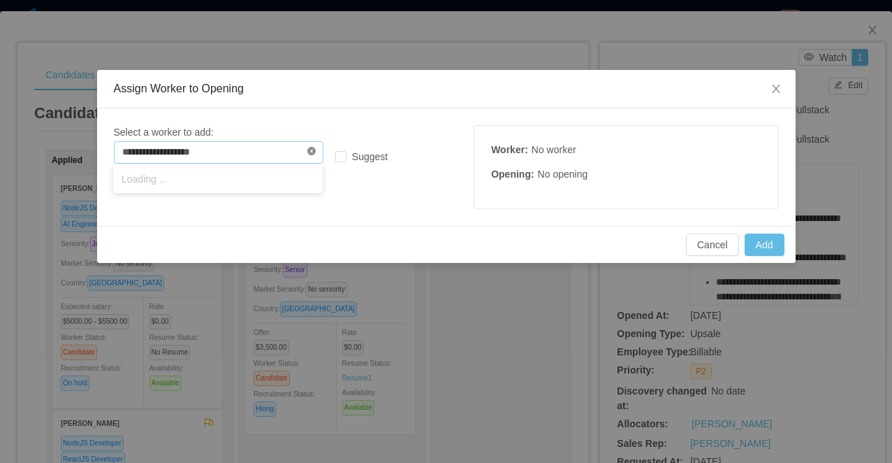
click at [311, 148] on icon "icon: close-circle" at bounding box center [311, 151] width 8 height 8
paste input "**********"
type input "**********"
